Goal: Task Accomplishment & Management: Manage account settings

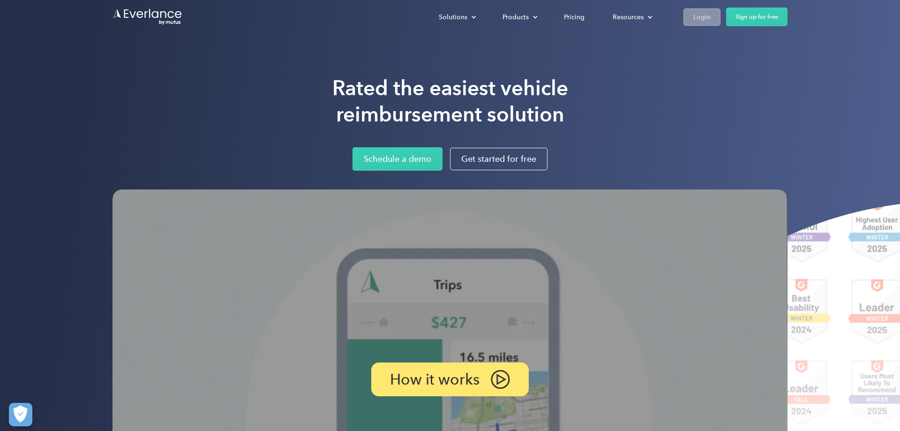
click at [698, 14] on div "Login" at bounding box center [701, 17] width 17 height 12
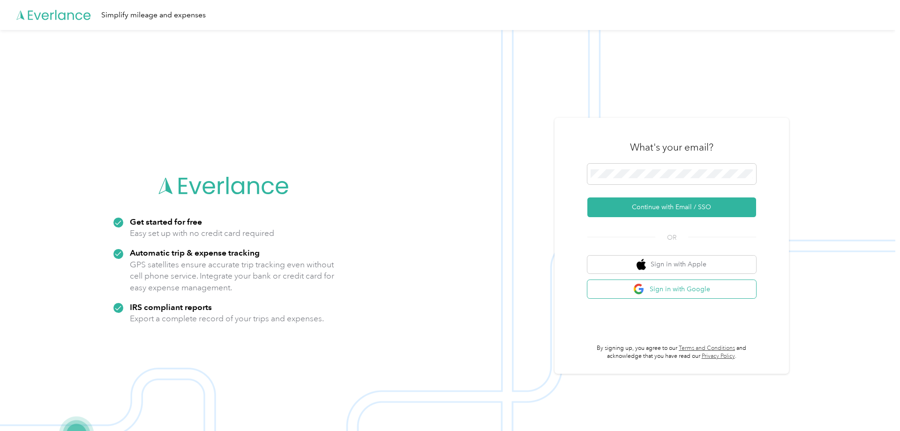
click at [657, 291] on button "Sign in with Google" at bounding box center [671, 289] width 169 height 18
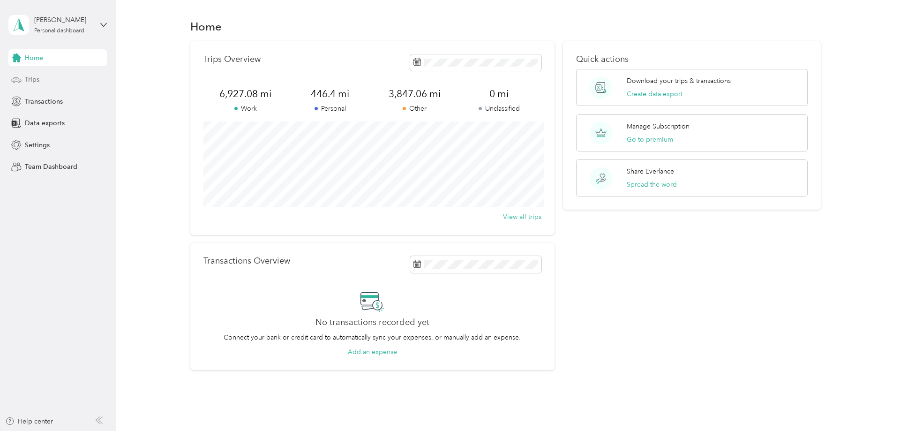
click at [35, 82] on span "Trips" at bounding box center [32, 79] width 15 height 10
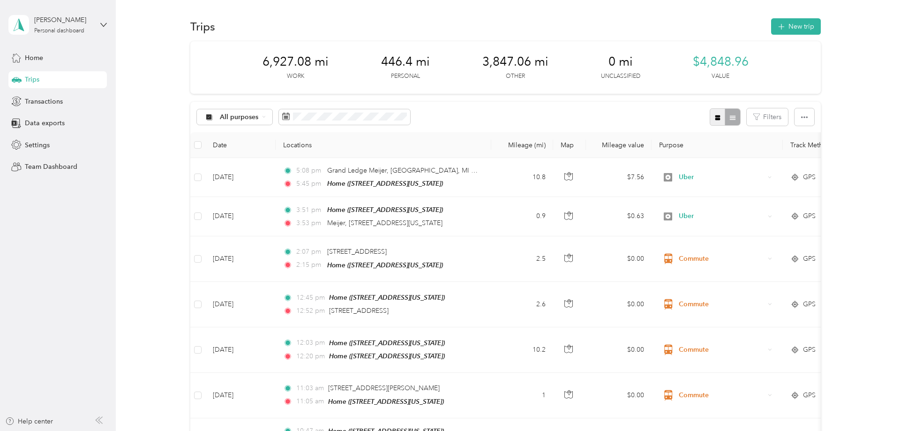
click at [723, 110] on button "button" at bounding box center [717, 116] width 16 height 17
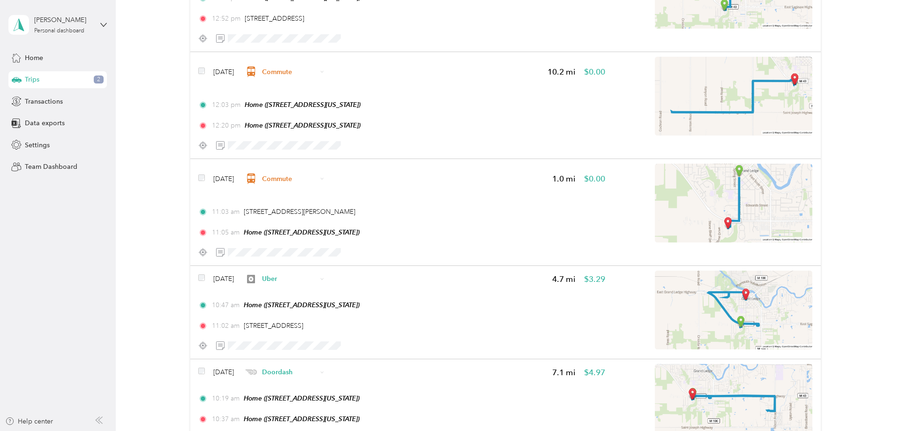
scroll to position [760, 0]
